Goal: Find specific page/section: Find specific page/section

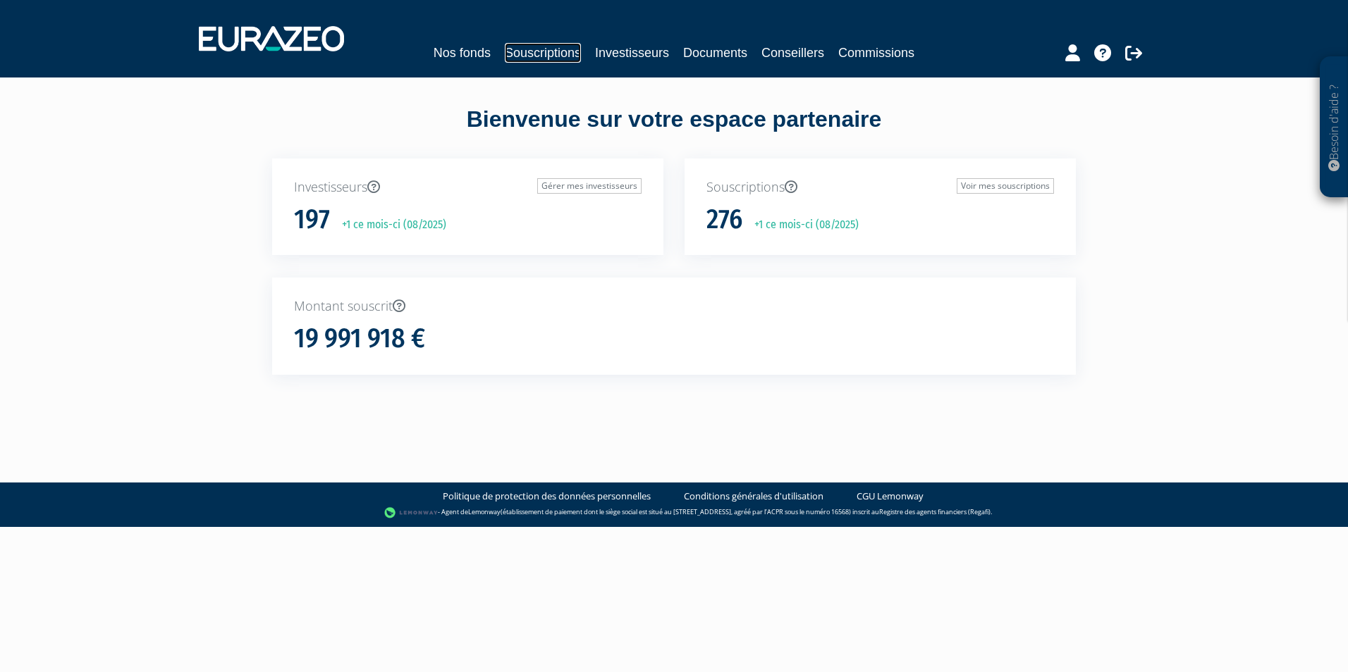
click at [551, 48] on link "Souscriptions" at bounding box center [543, 53] width 76 height 20
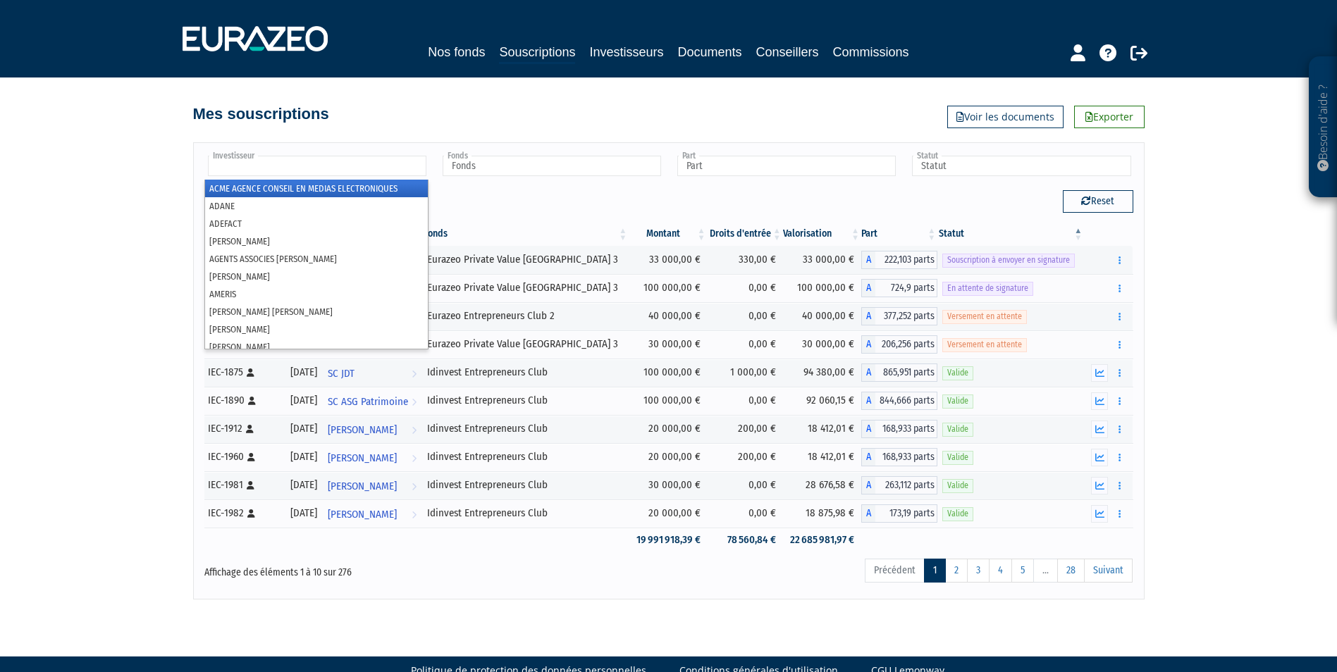
click at [262, 158] on input "text" at bounding box center [317, 166] width 219 height 20
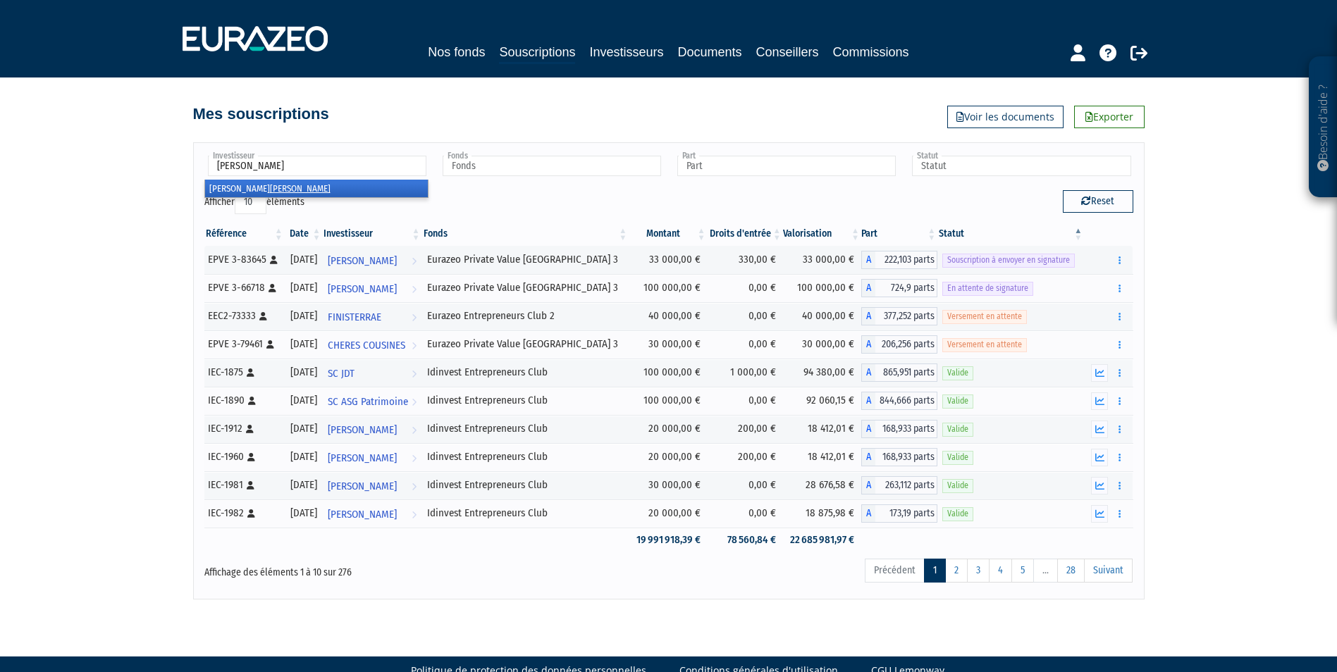
type input "[PERSON_NAME]"
click at [229, 190] on li "[PERSON_NAME]" at bounding box center [316, 189] width 223 height 18
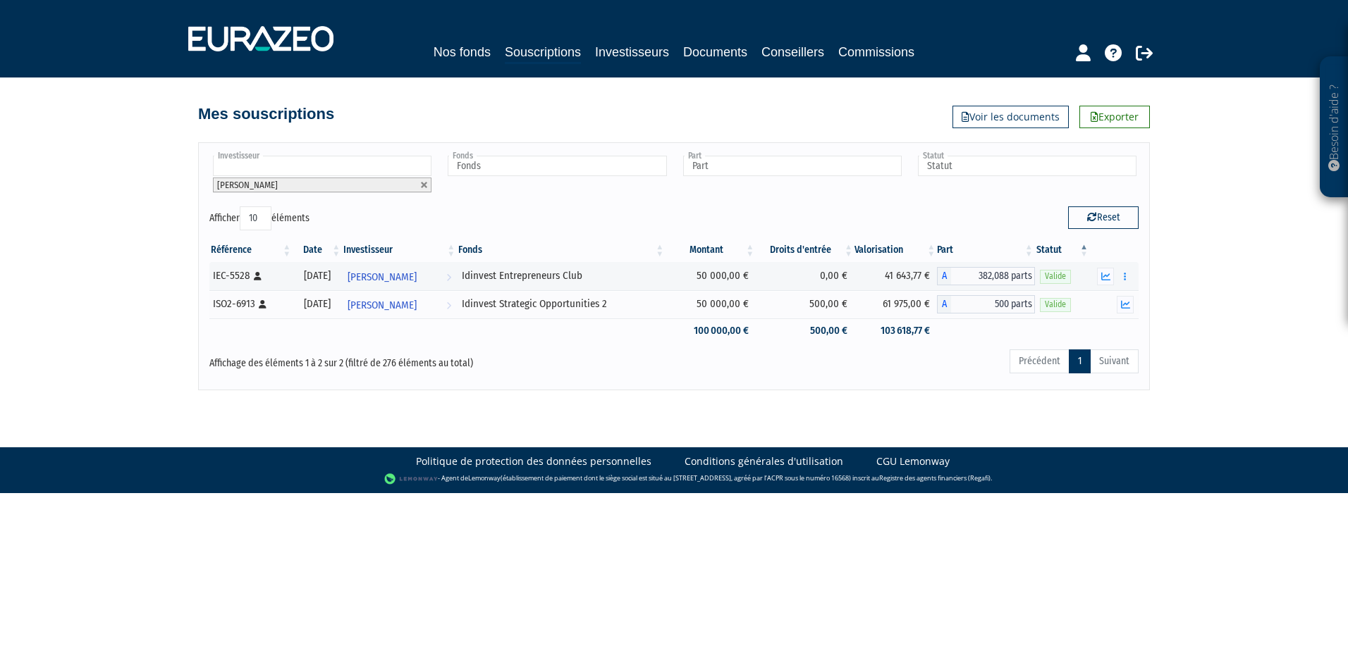
click at [541, 377] on div "Affichage des éléments 1 à 2 sur 2 (filtré de 276 éléments au total)" at bounding box center [397, 363] width 396 height 31
click at [1122, 279] on button "button" at bounding box center [1125, 277] width 17 height 18
click at [1058, 324] on link "Historique de rachat(s)" at bounding box center [1071, 327] width 116 height 23
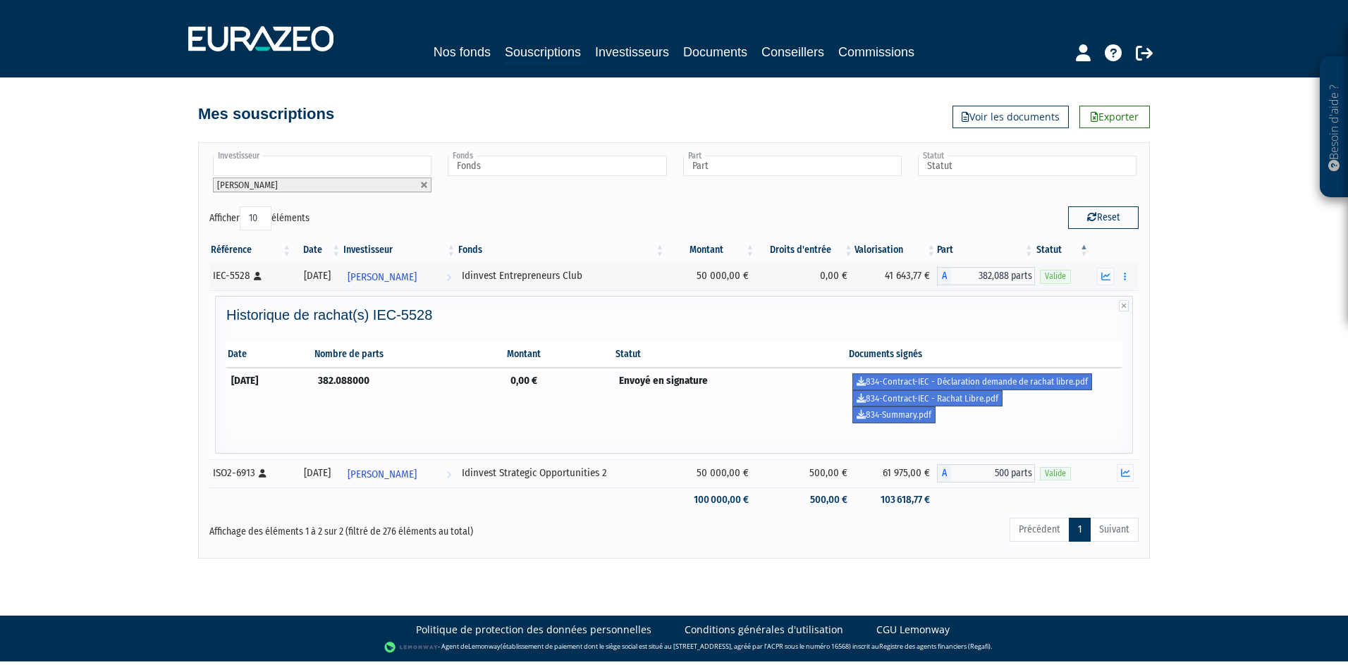
click at [604, 413] on td "0,00 €" at bounding box center [559, 398] width 109 height 61
click at [993, 400] on link "834-Contract-IEC - Rachat Libre.pdf" at bounding box center [927, 399] width 150 height 17
